Goal: Information Seeking & Learning: Learn about a topic

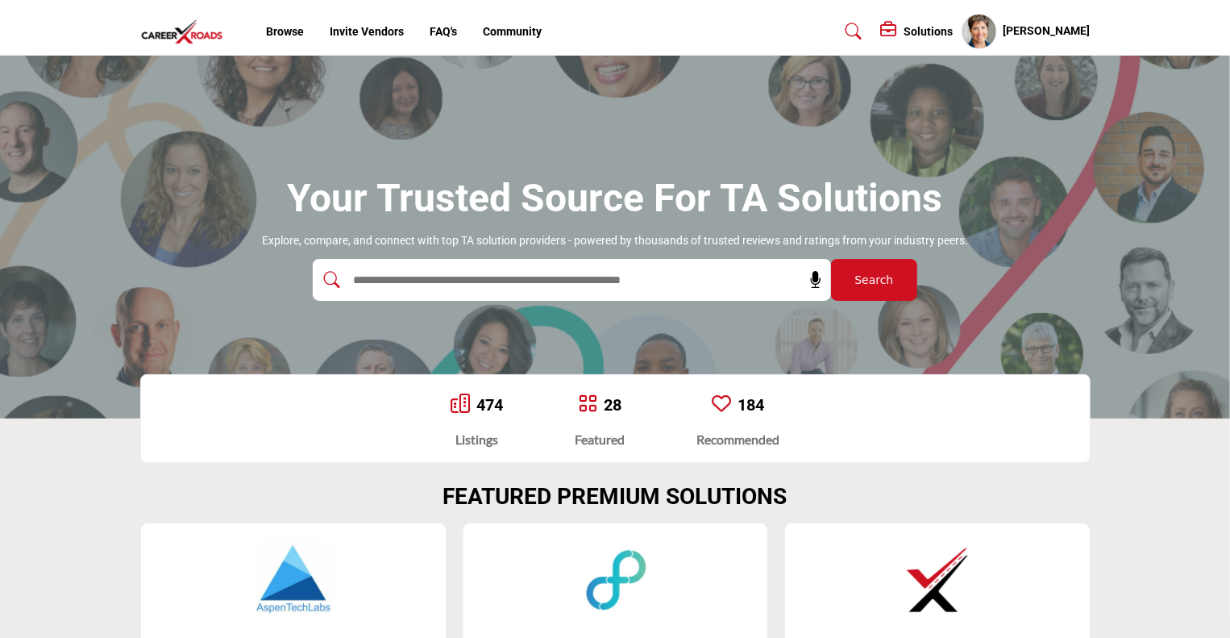
click at [286, 590] on img at bounding box center [293, 579] width 81 height 81
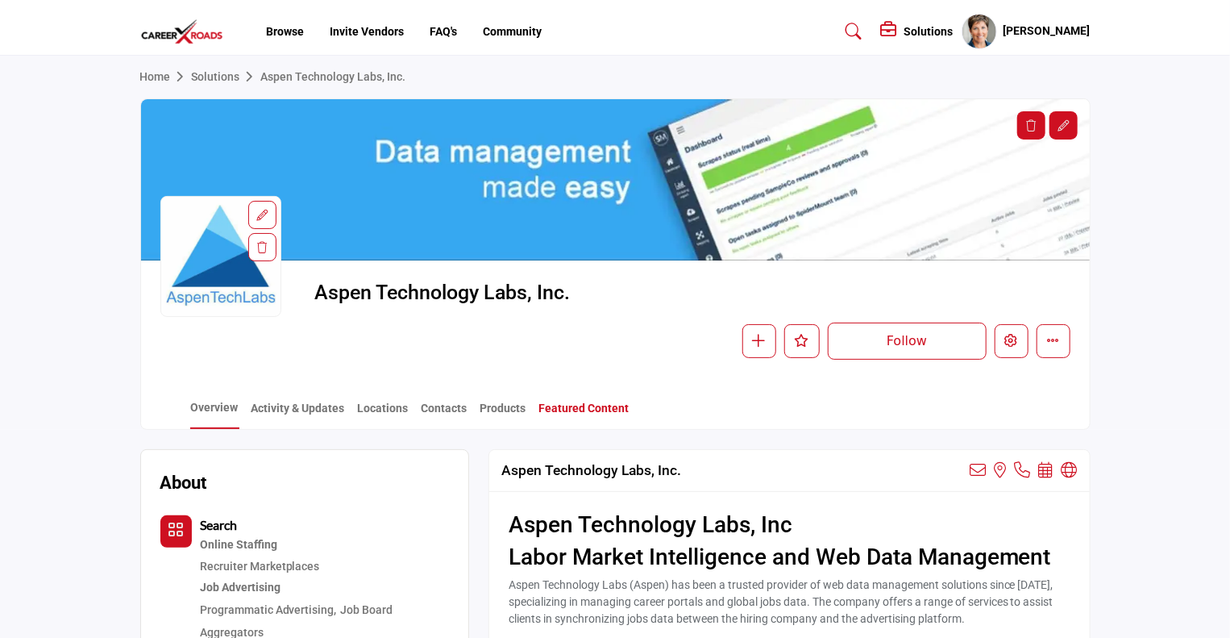
click at [603, 408] on link "Featured Content" at bounding box center [585, 414] width 92 height 28
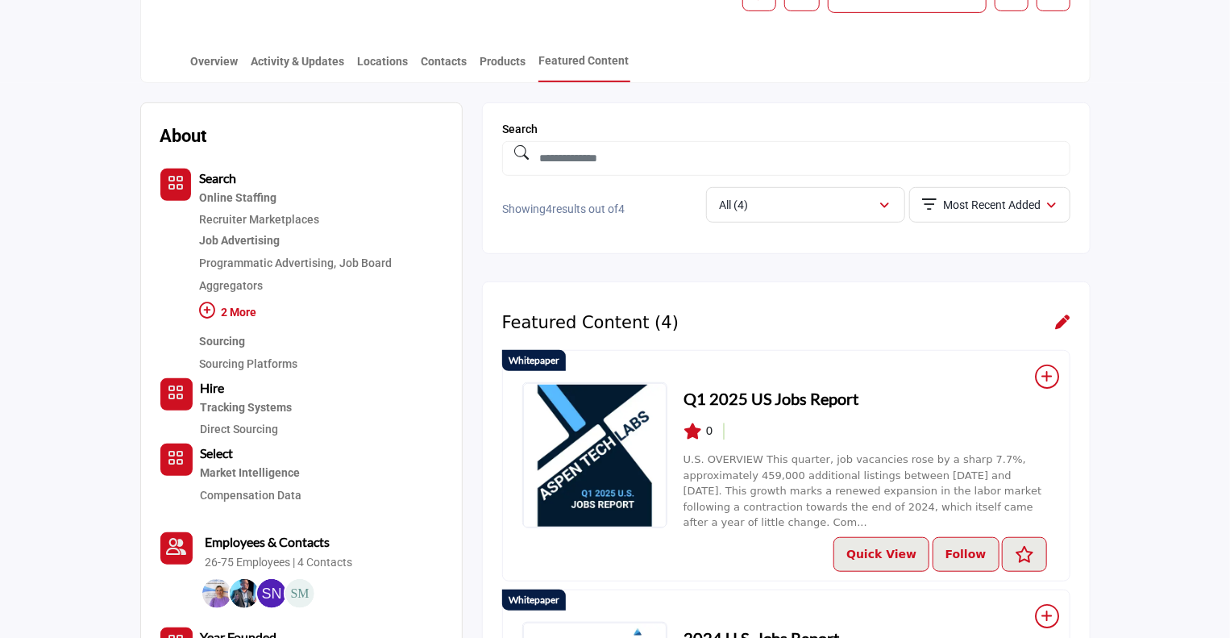
scroll to position [368, 0]
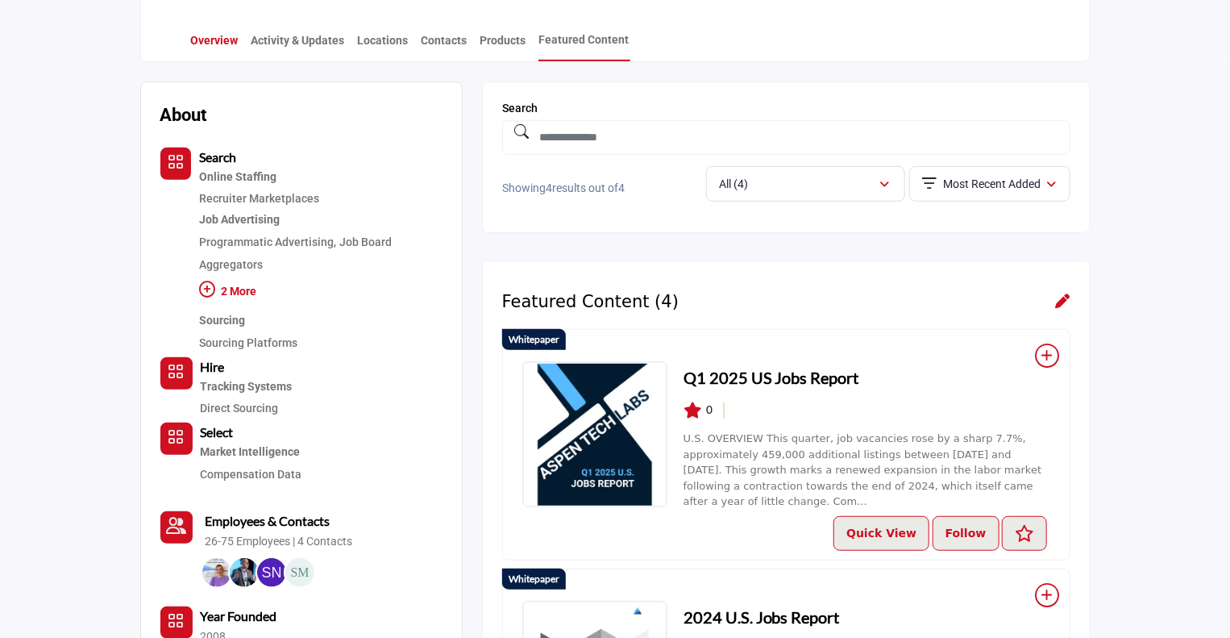
click at [214, 39] on link "Overview" at bounding box center [214, 46] width 49 height 28
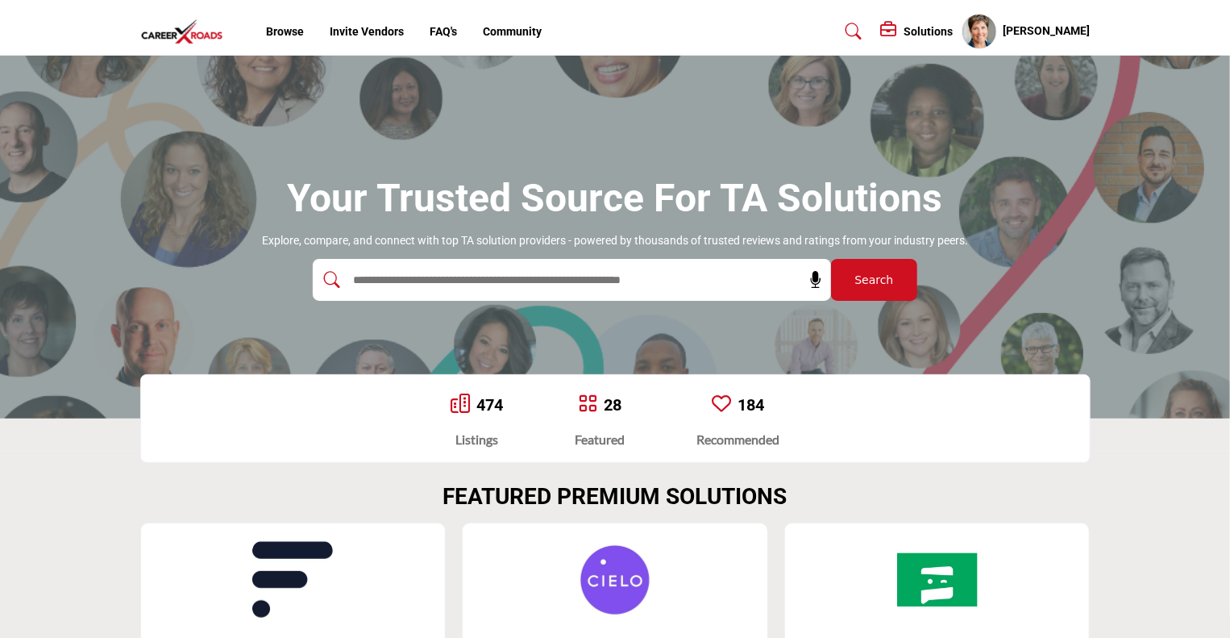
click at [443, 280] on input "text" at bounding box center [537, 280] width 385 height 24
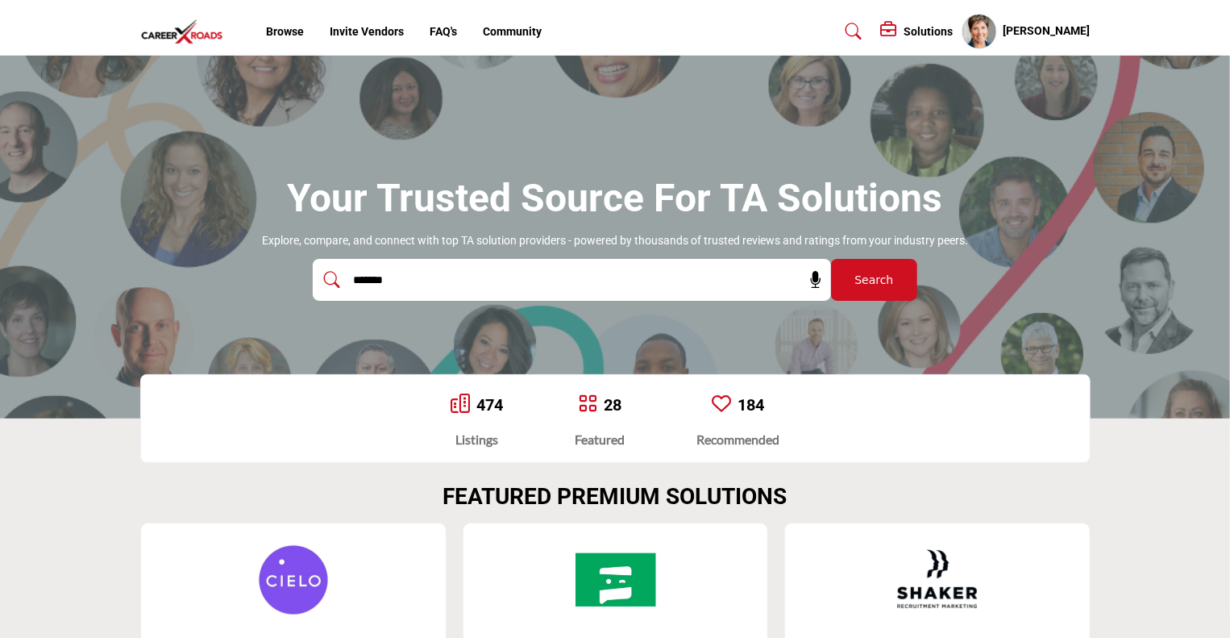
type input "**********"
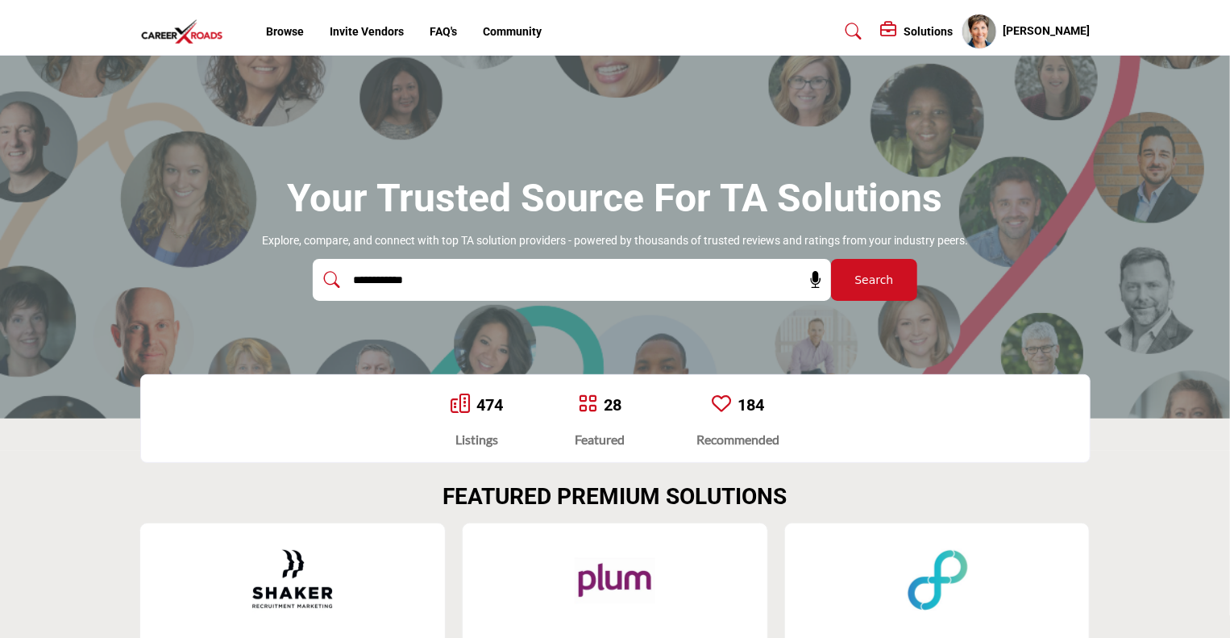
click at [431, 282] on input "**********" at bounding box center [537, 280] width 385 height 24
click at [831, 259] on button "Search" at bounding box center [874, 280] width 86 height 42
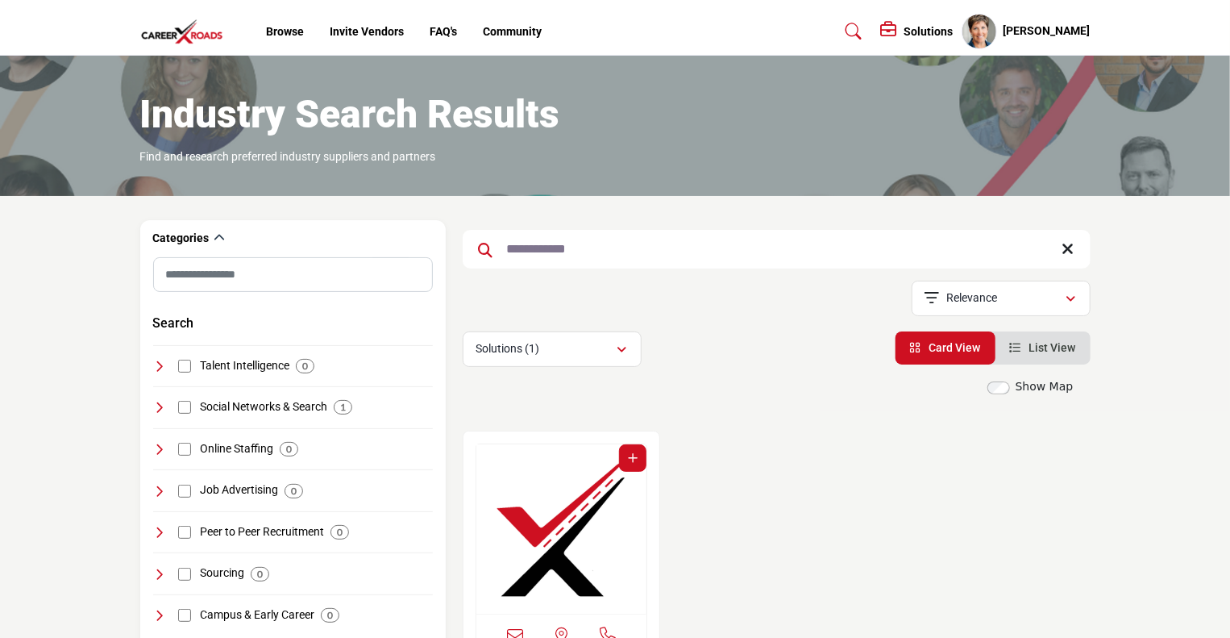
drag, startPoint x: 551, startPoint y: 501, endPoint x: 575, endPoint y: 495, distance: 24.1
click at [551, 500] on img "Open Listing in new tab" at bounding box center [561, 528] width 171 height 169
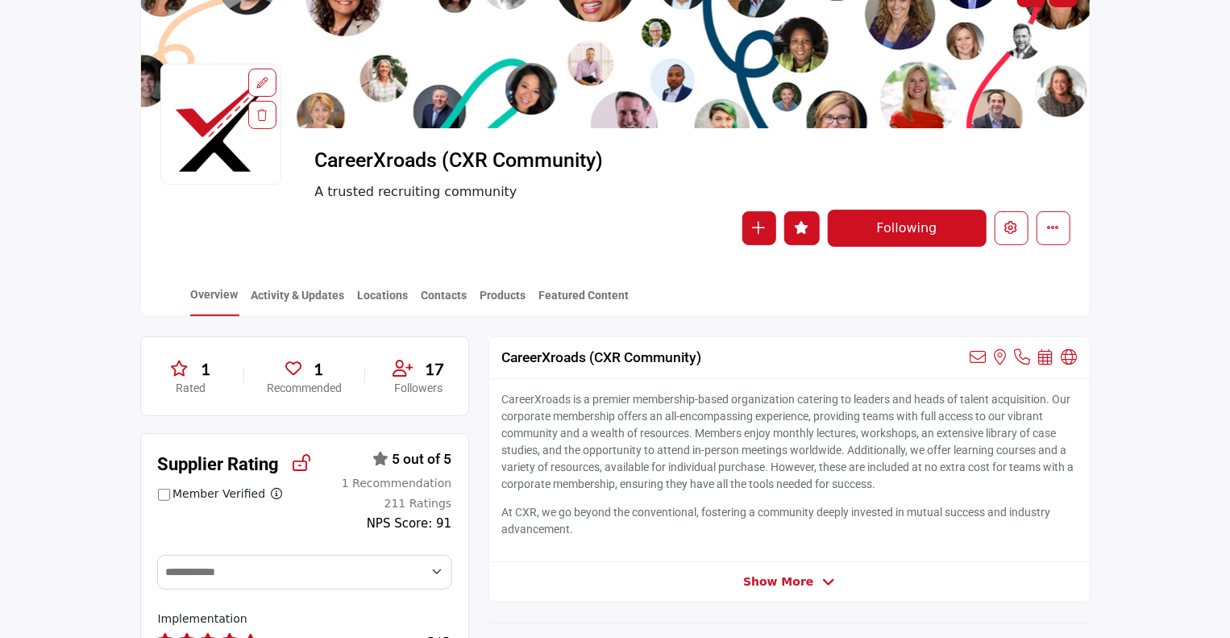
scroll to position [168, 0]
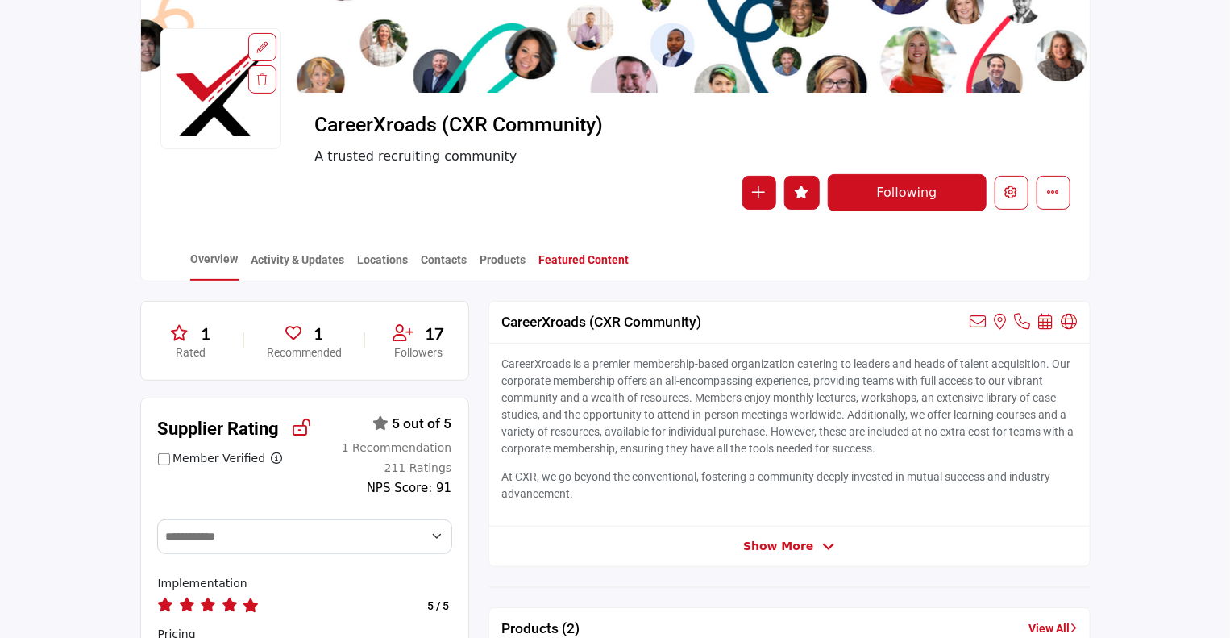
click at [590, 255] on link "Featured Content" at bounding box center [585, 266] width 92 height 28
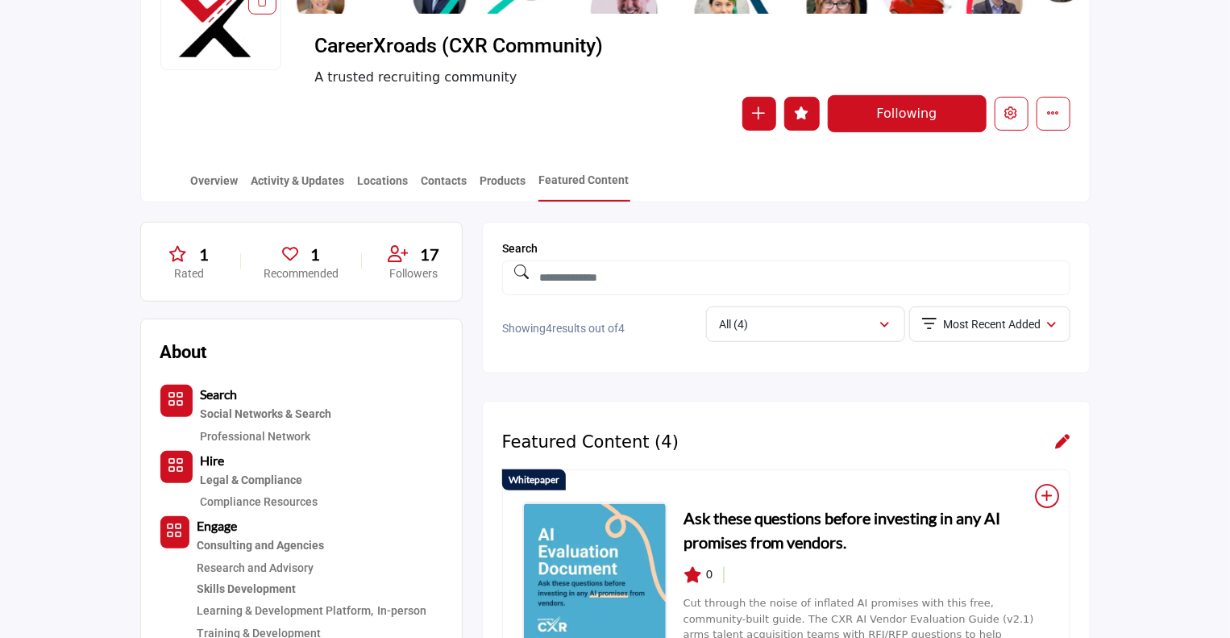
scroll to position [237, 0]
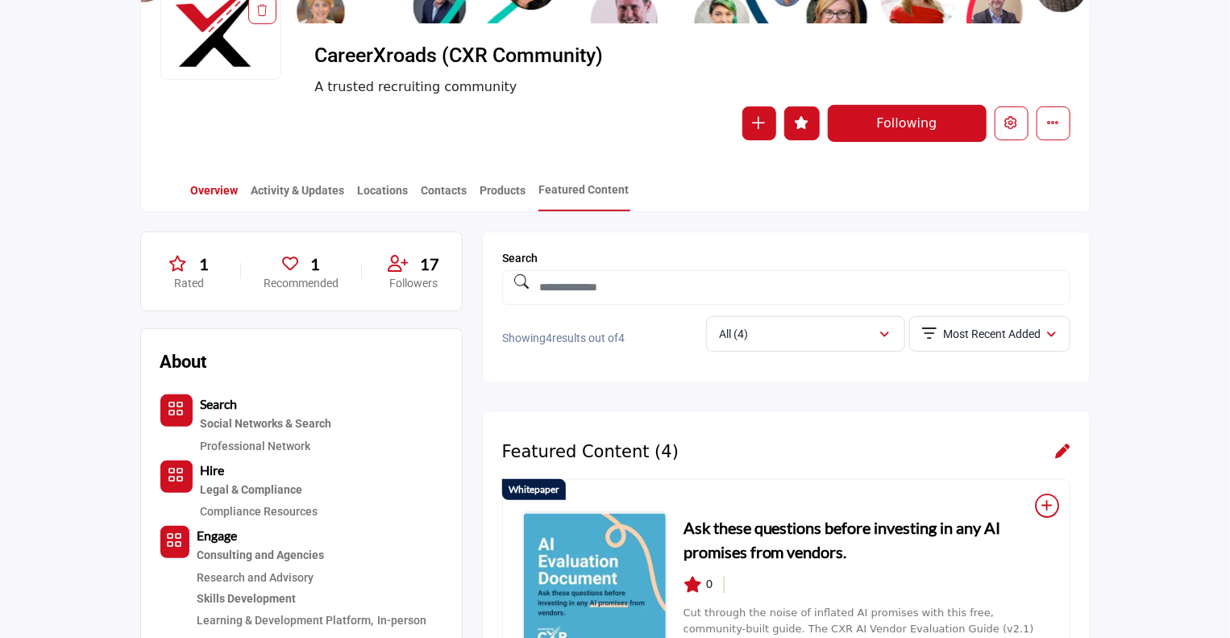
click at [200, 193] on link "Overview" at bounding box center [214, 196] width 49 height 28
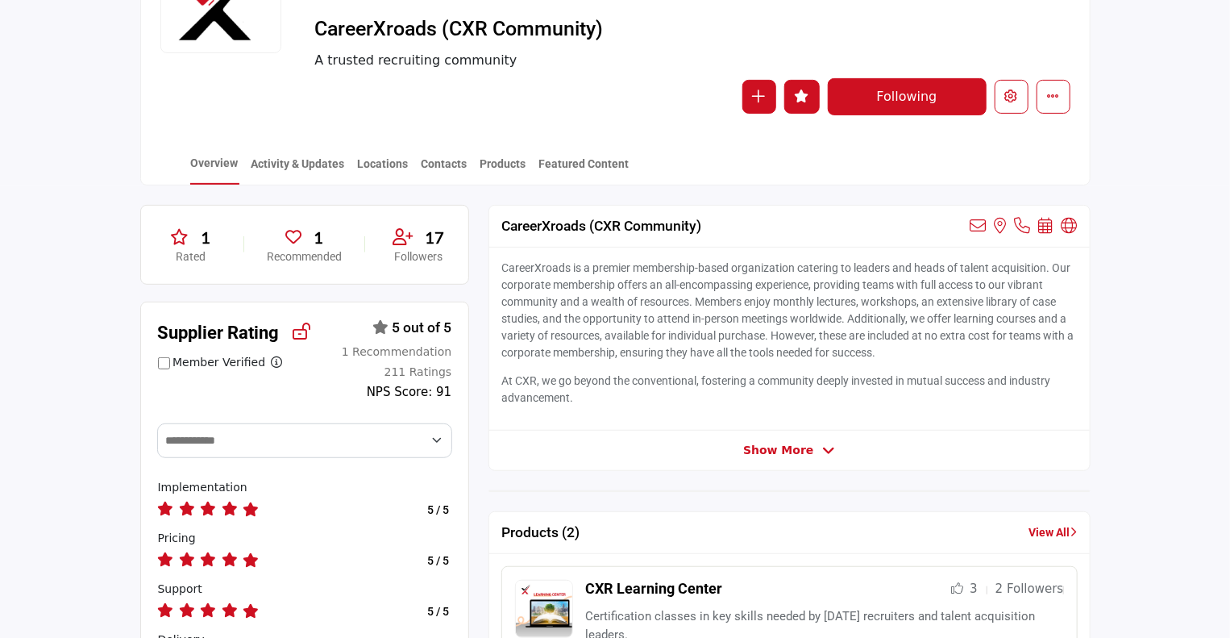
scroll to position [266, 0]
